Goal: Information Seeking & Learning: Learn about a topic

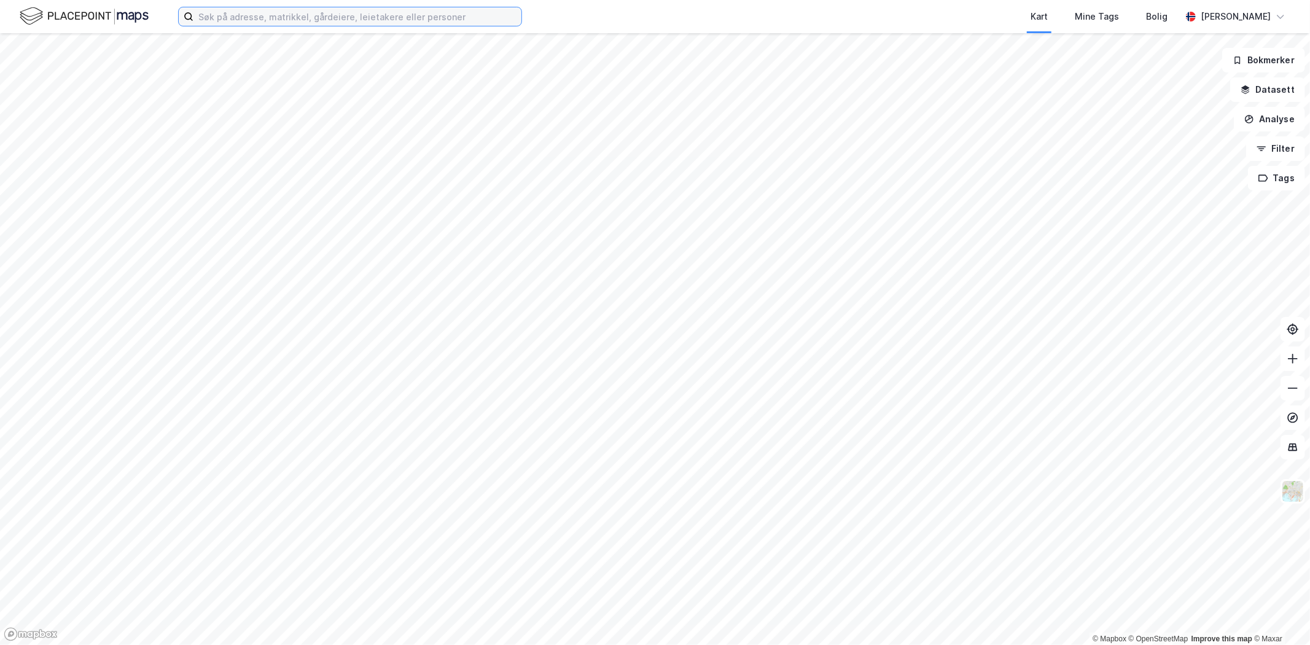
click at [255, 11] on input at bounding box center [357, 16] width 328 height 18
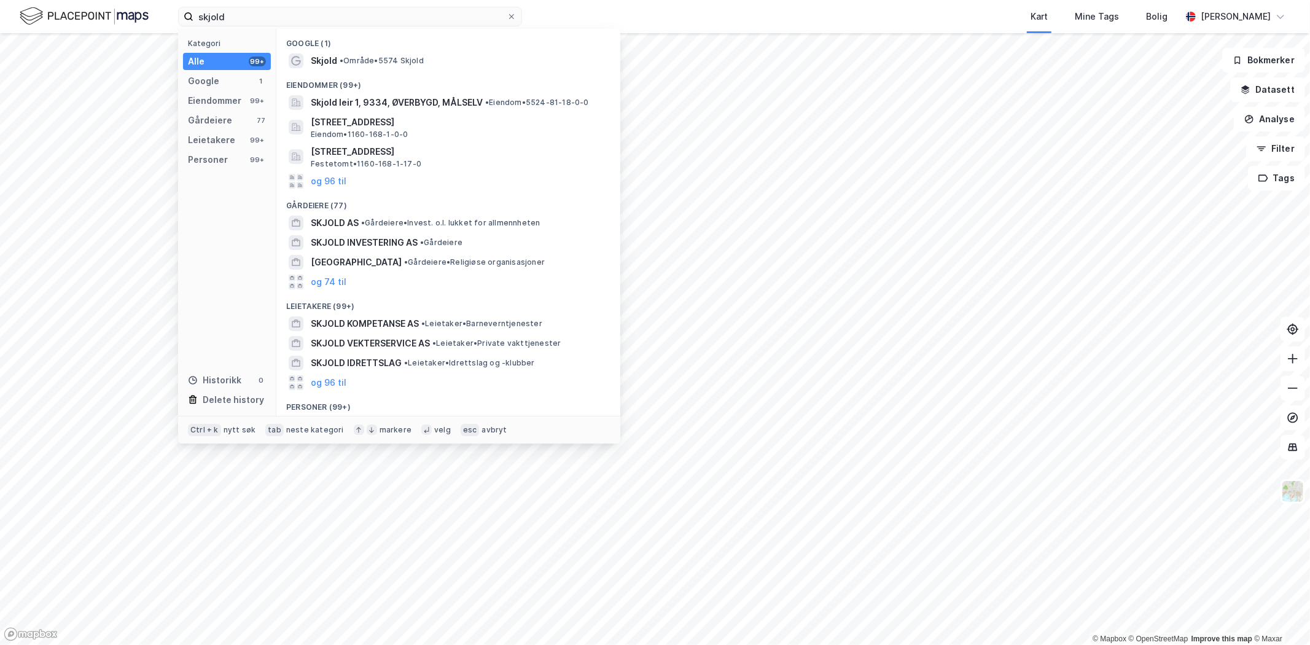
click at [355, 63] on span "• Område • 5574 Skjold" at bounding box center [382, 61] width 84 height 10
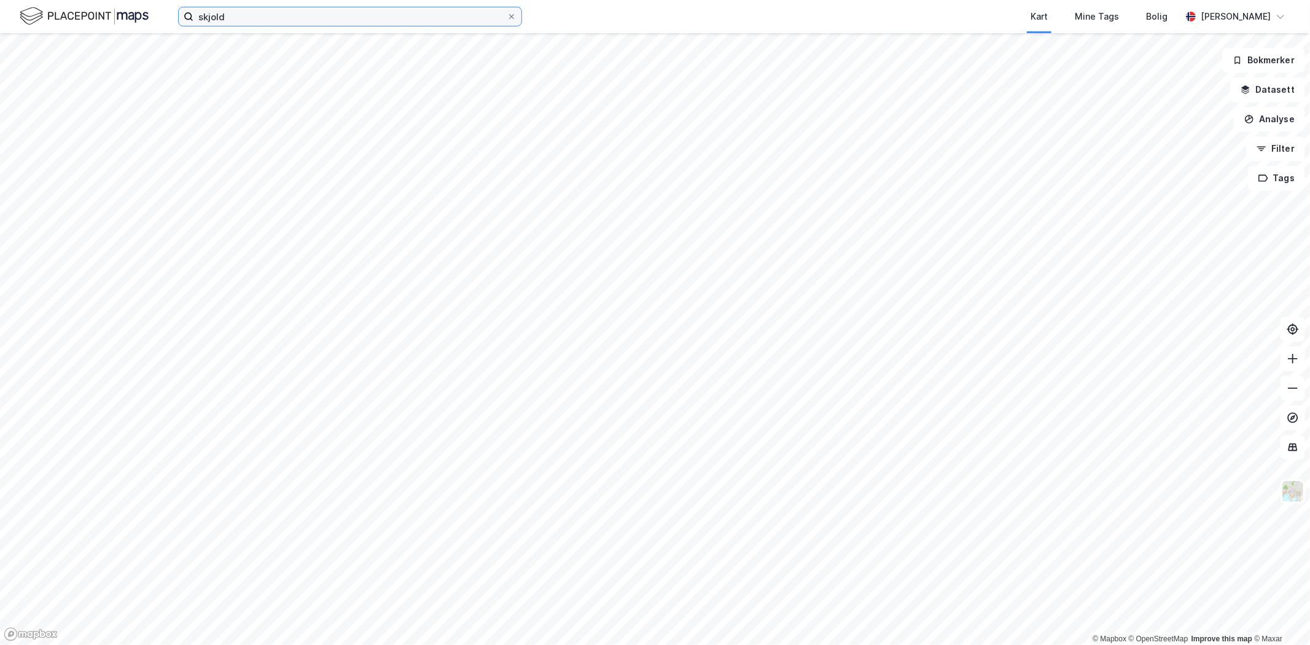
click at [291, 21] on input "skjold" at bounding box center [349, 16] width 313 height 18
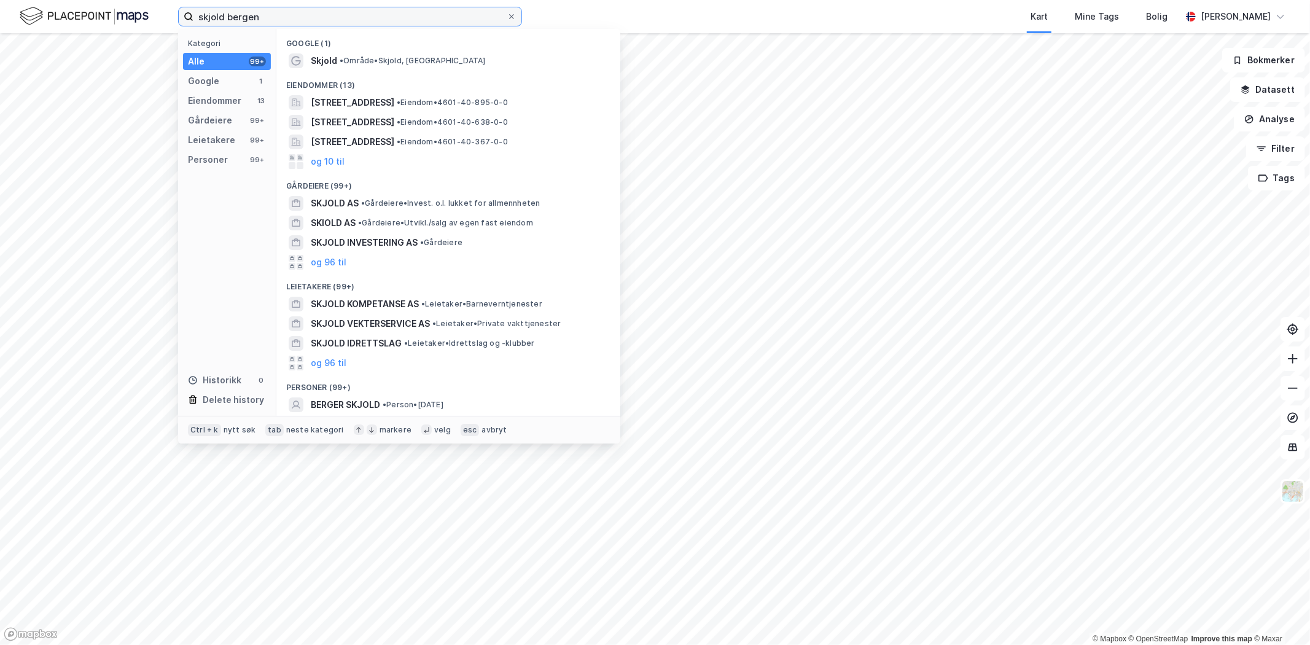
type input "skjold bergen"
click at [341, 69] on div "Skjold • Område • [GEOGRAPHIC_DATA], [GEOGRAPHIC_DATA]" at bounding box center [448, 61] width 324 height 20
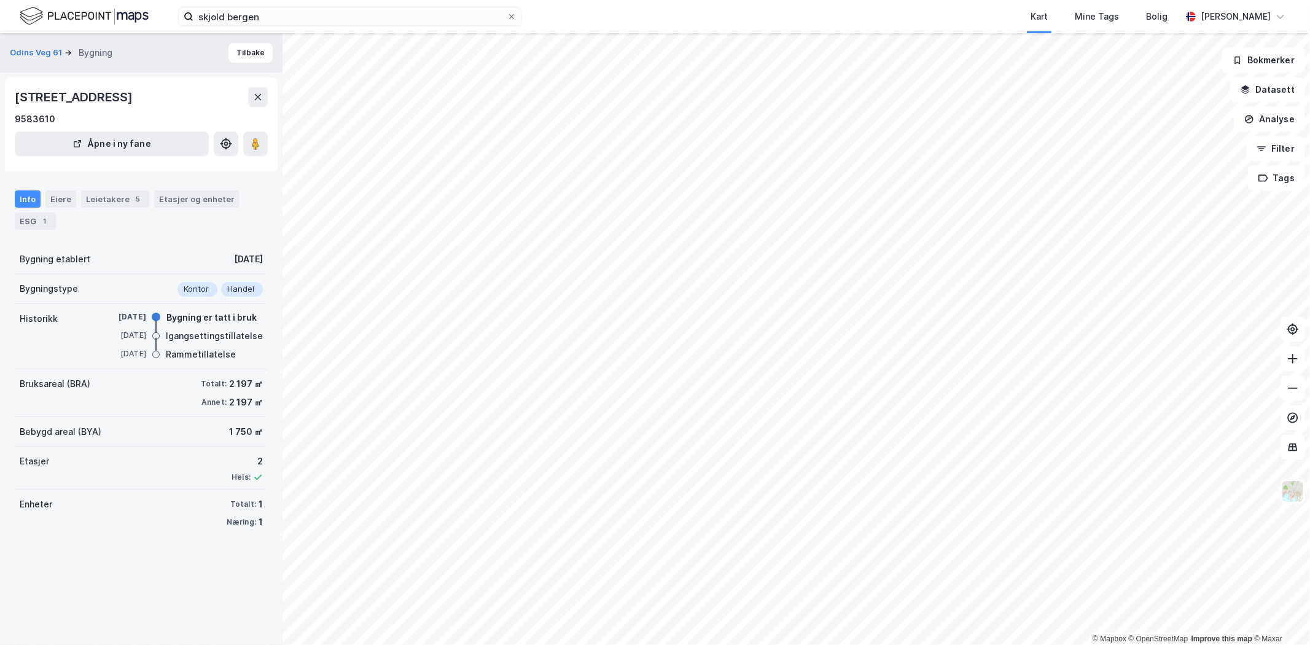
click at [57, 192] on div "Eiere" at bounding box center [60, 198] width 31 height 17
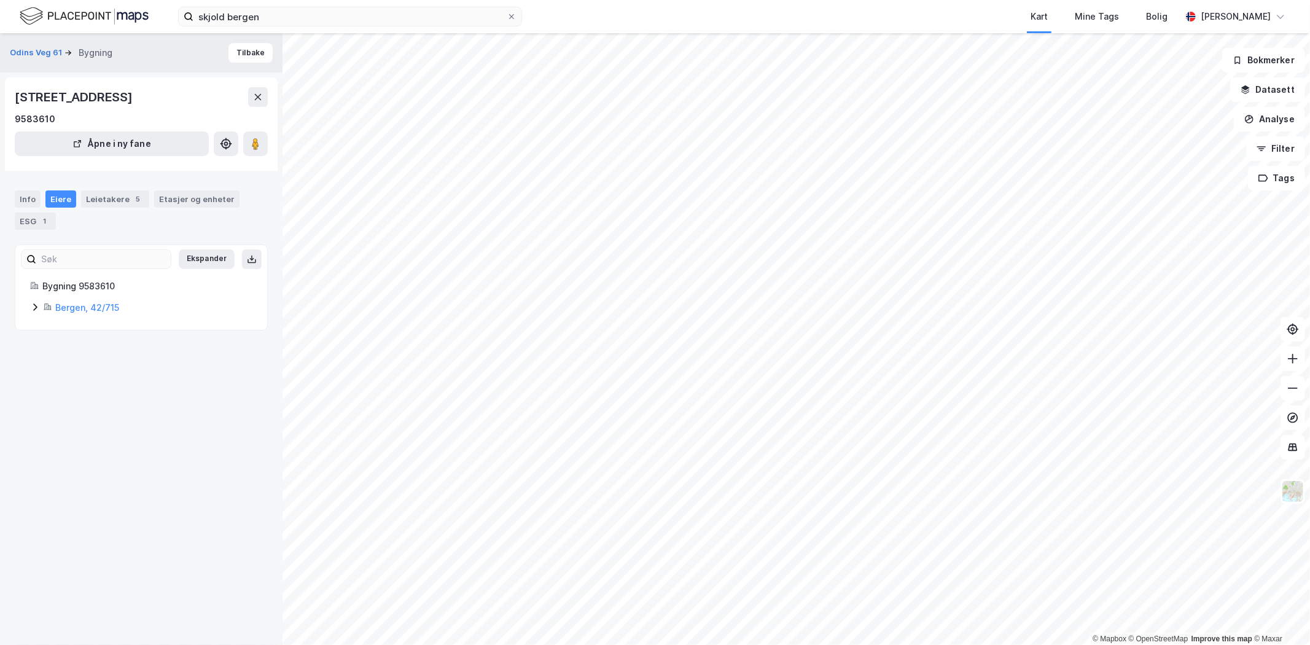
click at [32, 309] on icon at bounding box center [35, 307] width 10 height 10
click at [81, 384] on icon at bounding box center [79, 384] width 10 height 10
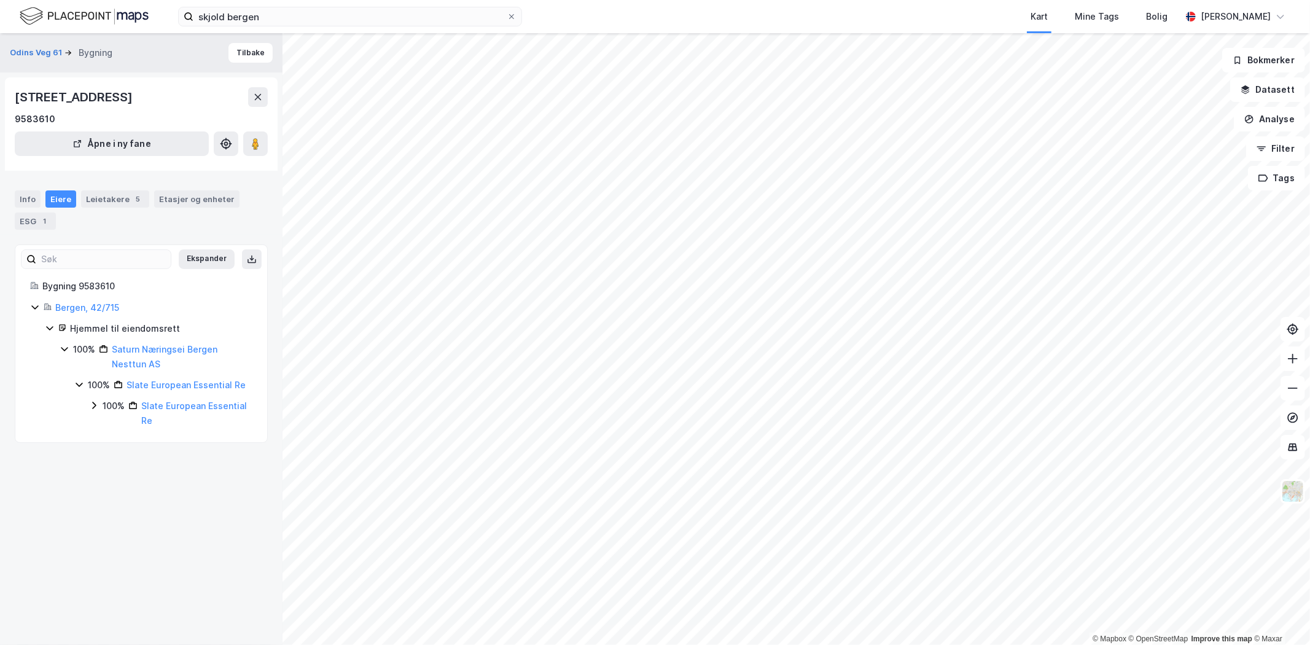
click at [60, 350] on icon at bounding box center [65, 349] width 10 height 10
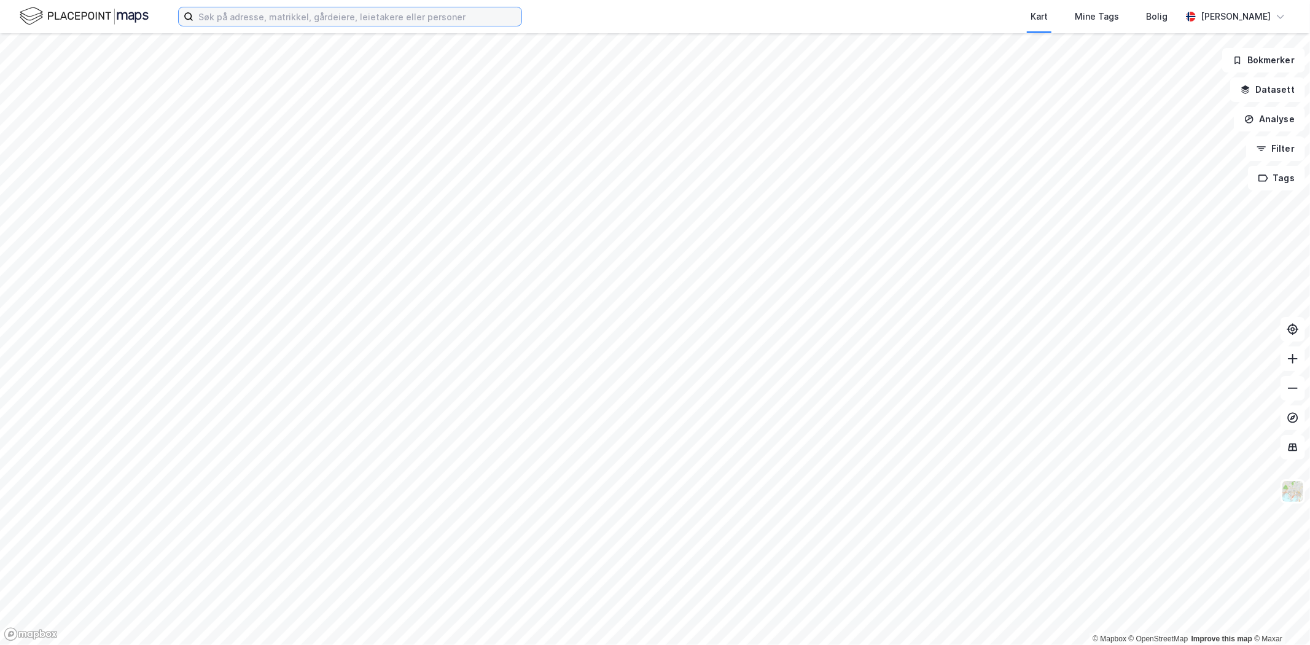
click at [227, 18] on input at bounding box center [357, 16] width 328 height 18
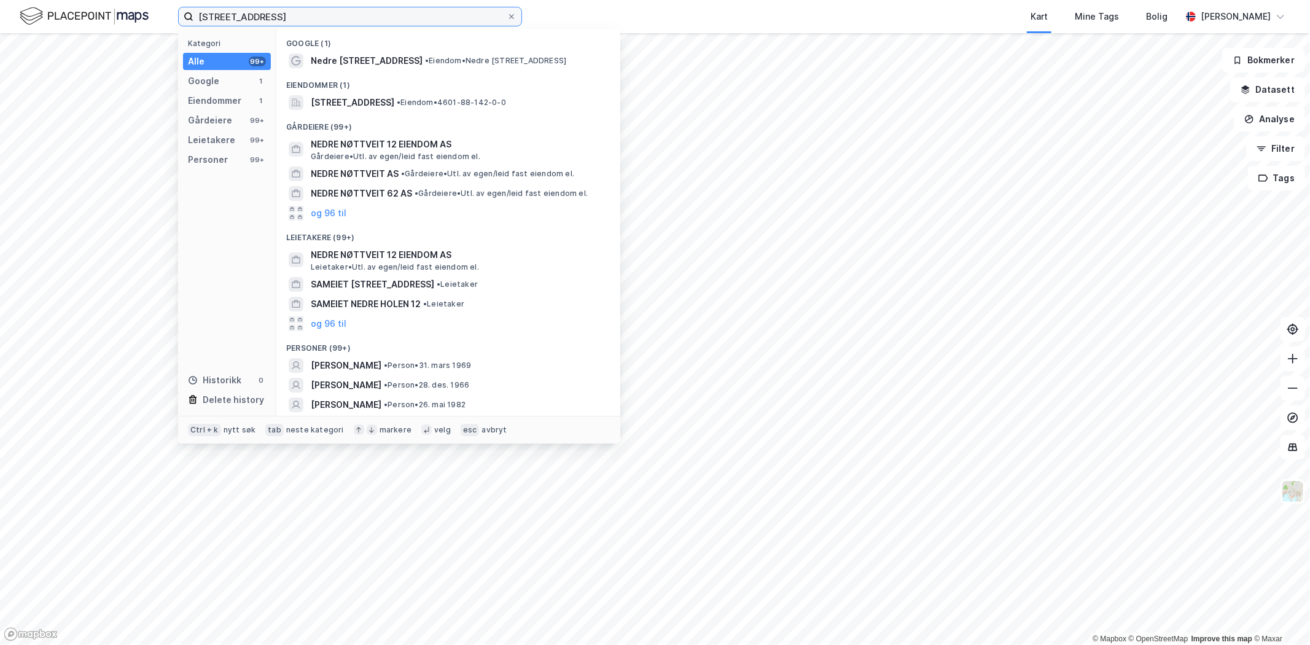
type input "nedre nøttveit 12"
click at [433, 64] on span "• Eiendom • Nedre Nøttveit 12, 5238 Rådal" at bounding box center [495, 61] width 141 height 10
